Goal: Information Seeking & Learning: Learn about a topic

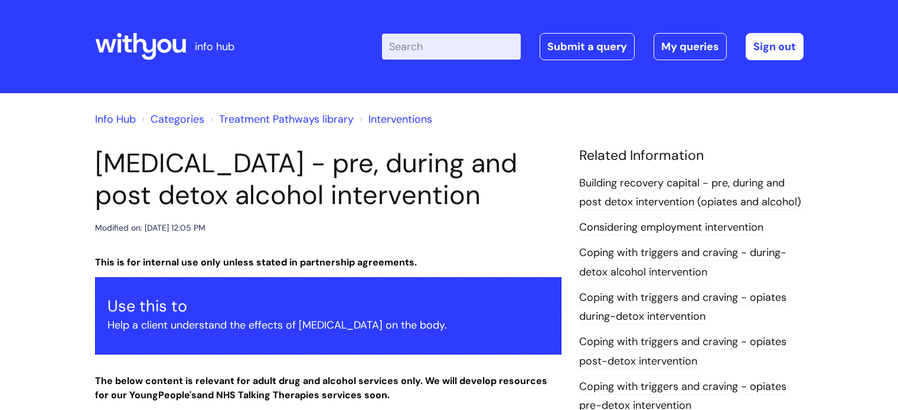
scroll to position [3462, 0]
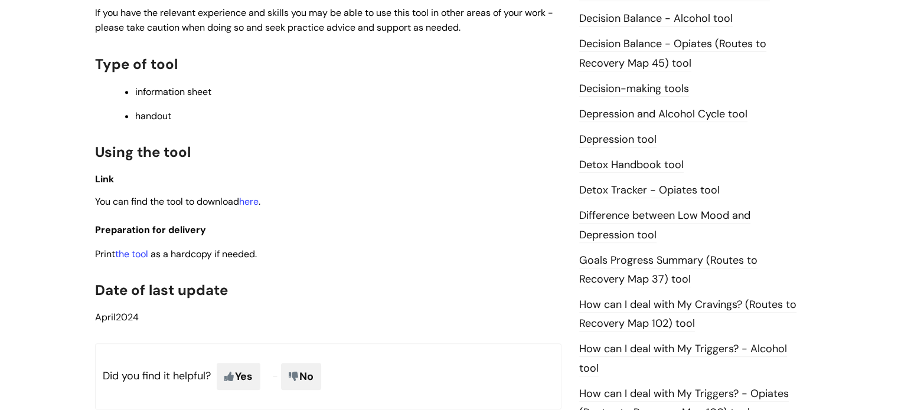
scroll to position [567, 0]
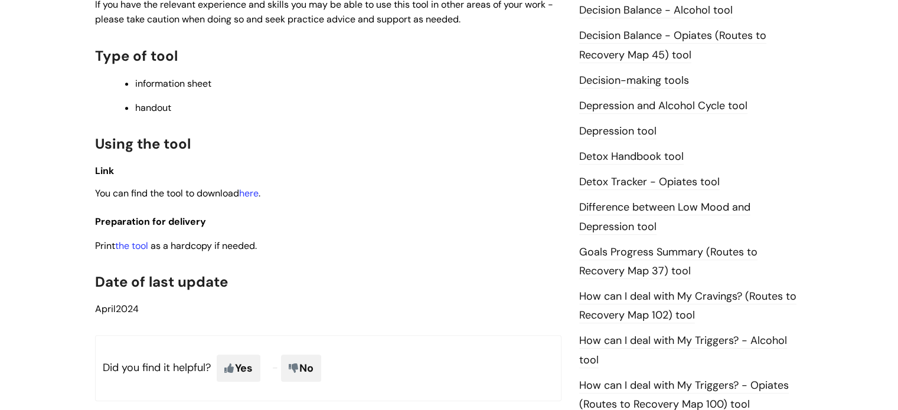
click at [637, 155] on link "Detox Handbook tool" at bounding box center [631, 156] width 104 height 15
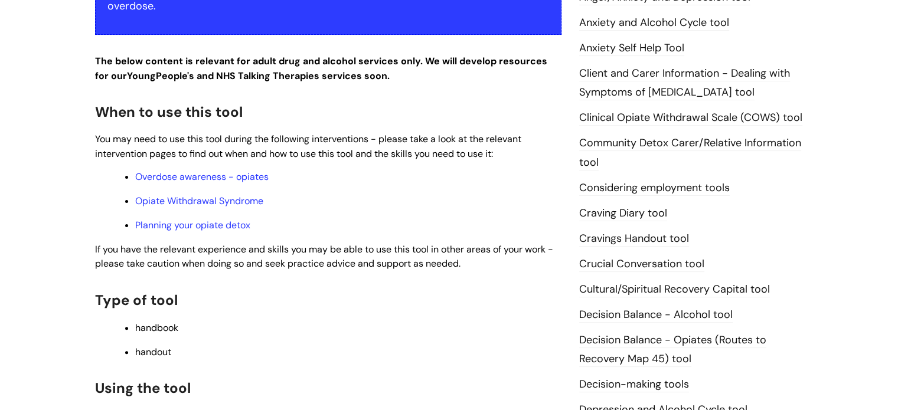
scroll to position [330, 0]
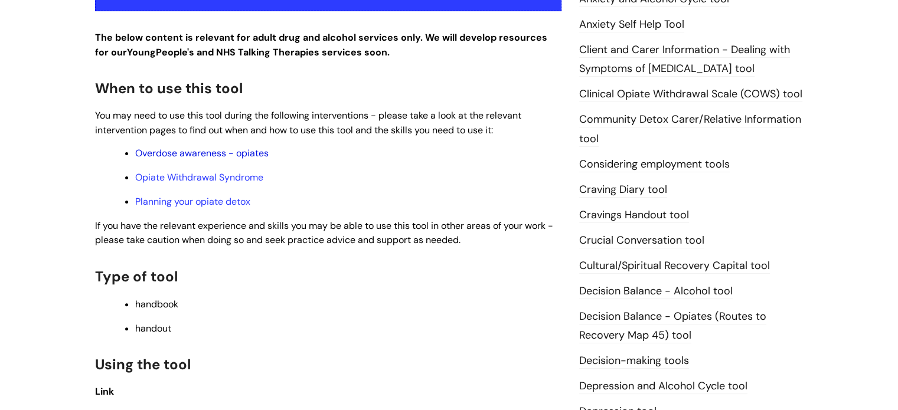
click at [250, 156] on link "Overdose awareness - opiates" at bounding box center [201, 153] width 133 height 12
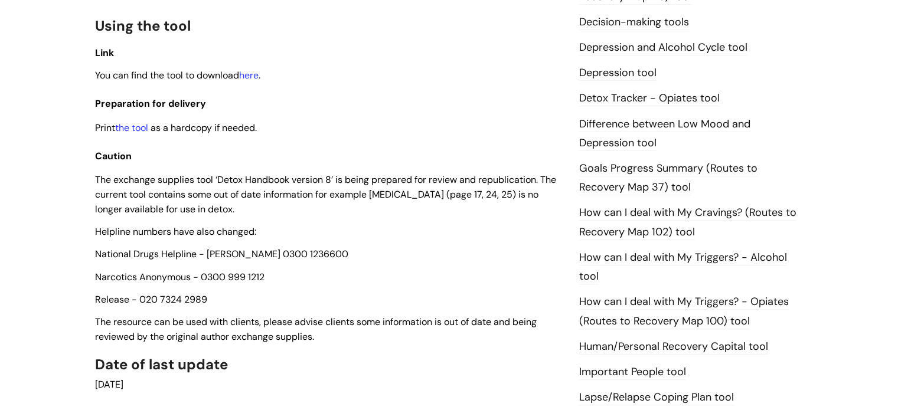
scroll to position [575, 0]
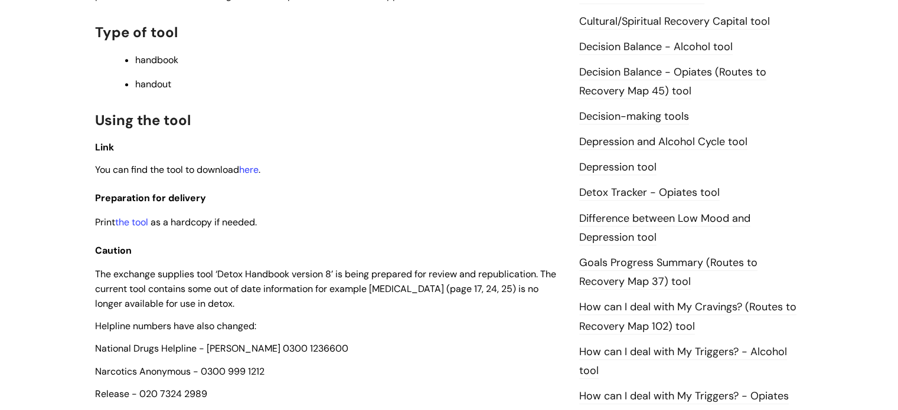
click at [624, 235] on link "Difference between Low Mood and Depression tool" at bounding box center [664, 228] width 171 height 34
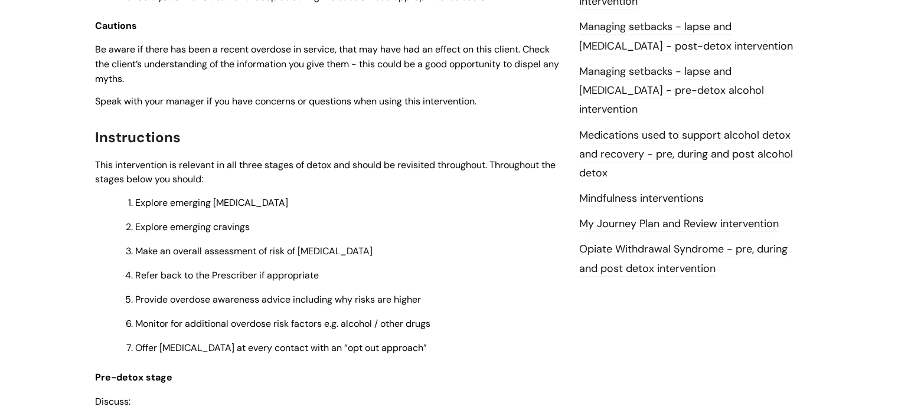
scroll to position [1275, 0]
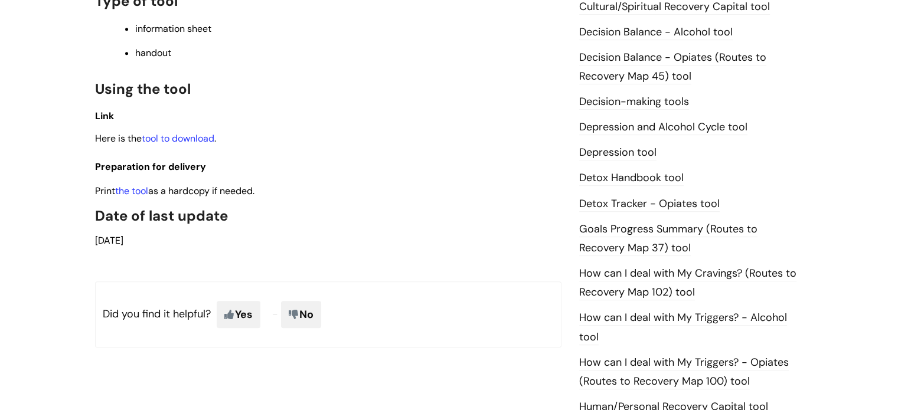
scroll to position [590, 0]
click at [195, 142] on link "tool to download" at bounding box center [178, 138] width 73 height 12
